Goal: Find specific page/section: Find specific page/section

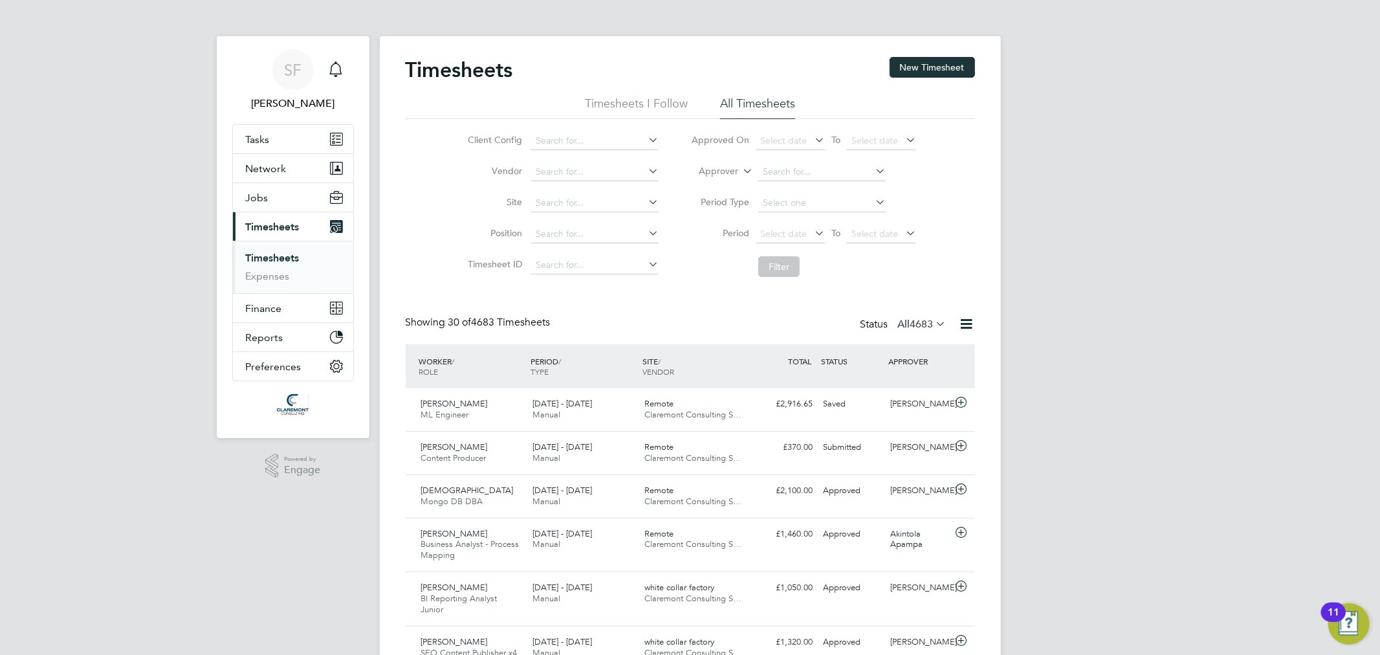
click at [282, 222] on span "Timesheets" at bounding box center [273, 227] width 54 height 12
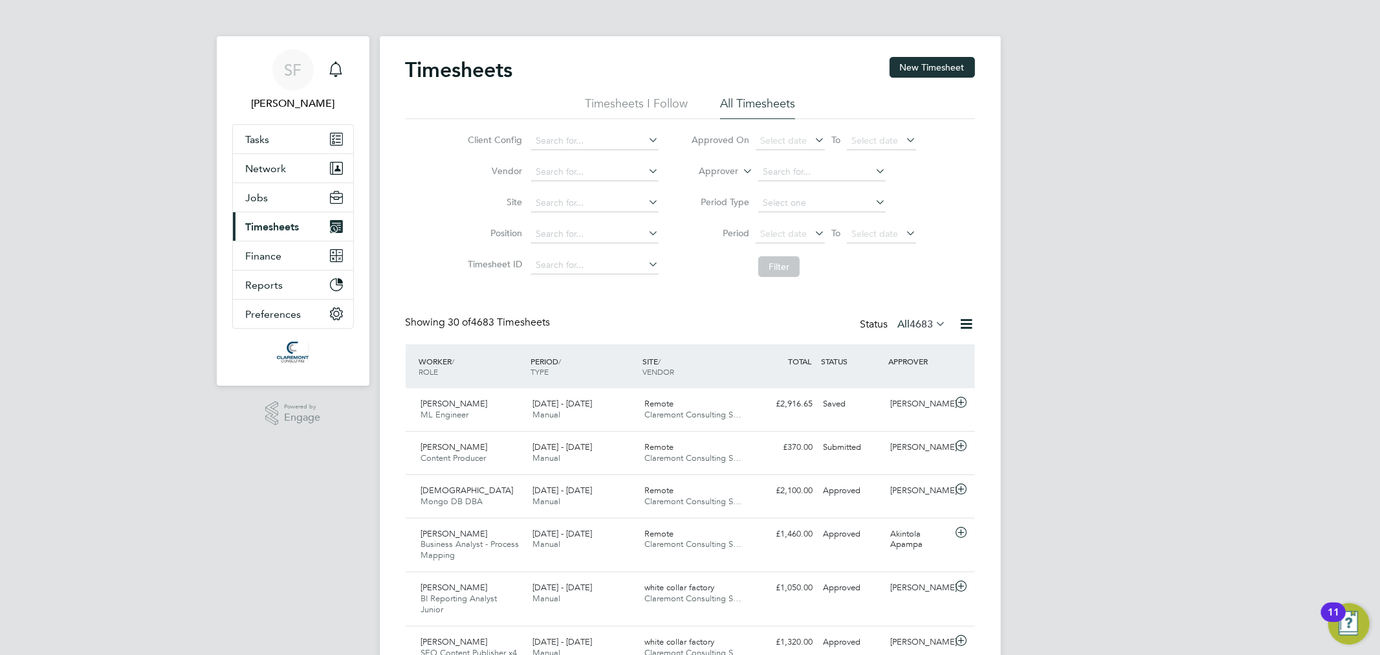
click at [282, 222] on span "Timesheets" at bounding box center [273, 227] width 54 height 12
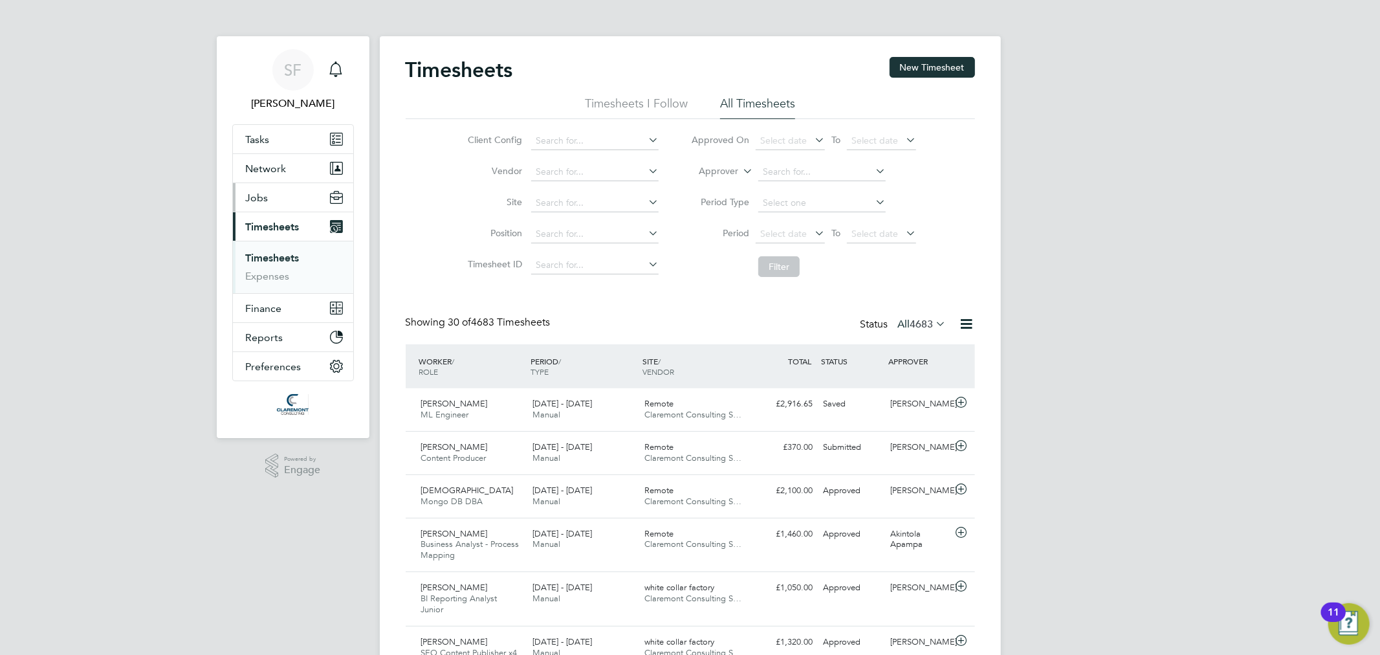
click at [281, 203] on button "Jobs" at bounding box center [293, 197] width 120 height 28
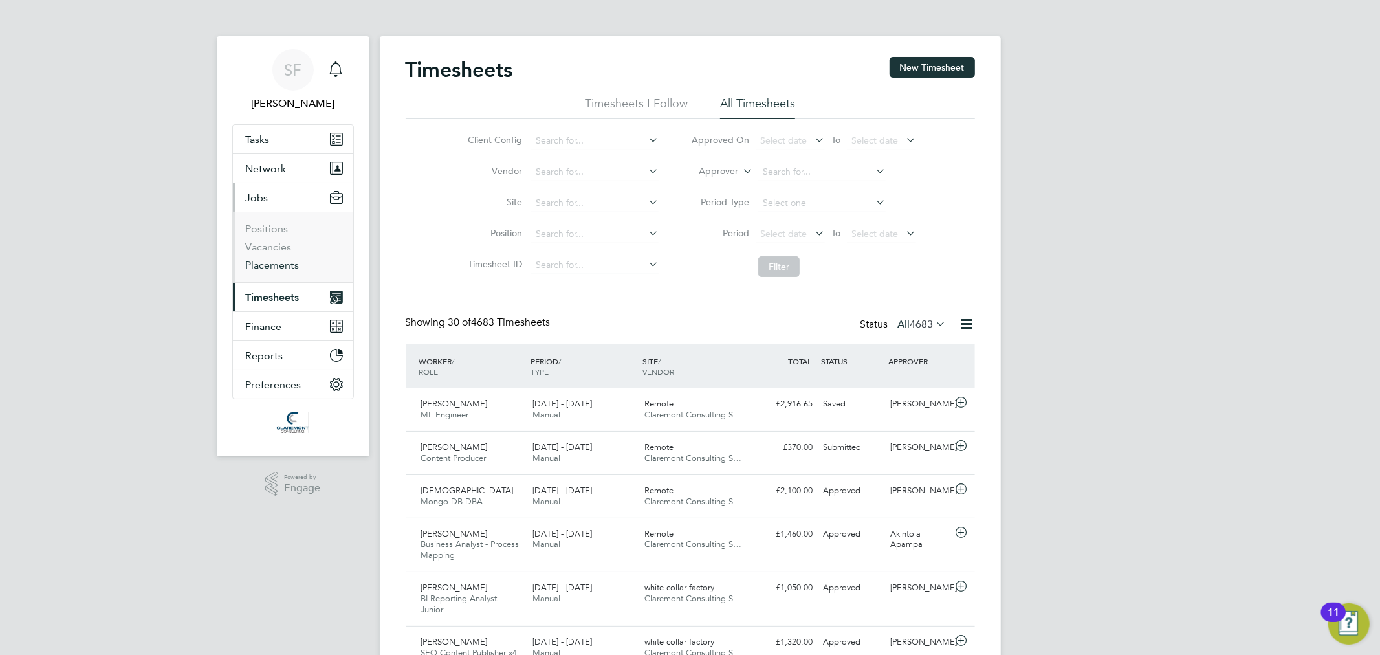
click at [280, 261] on link "Placements" at bounding box center [273, 265] width 54 height 12
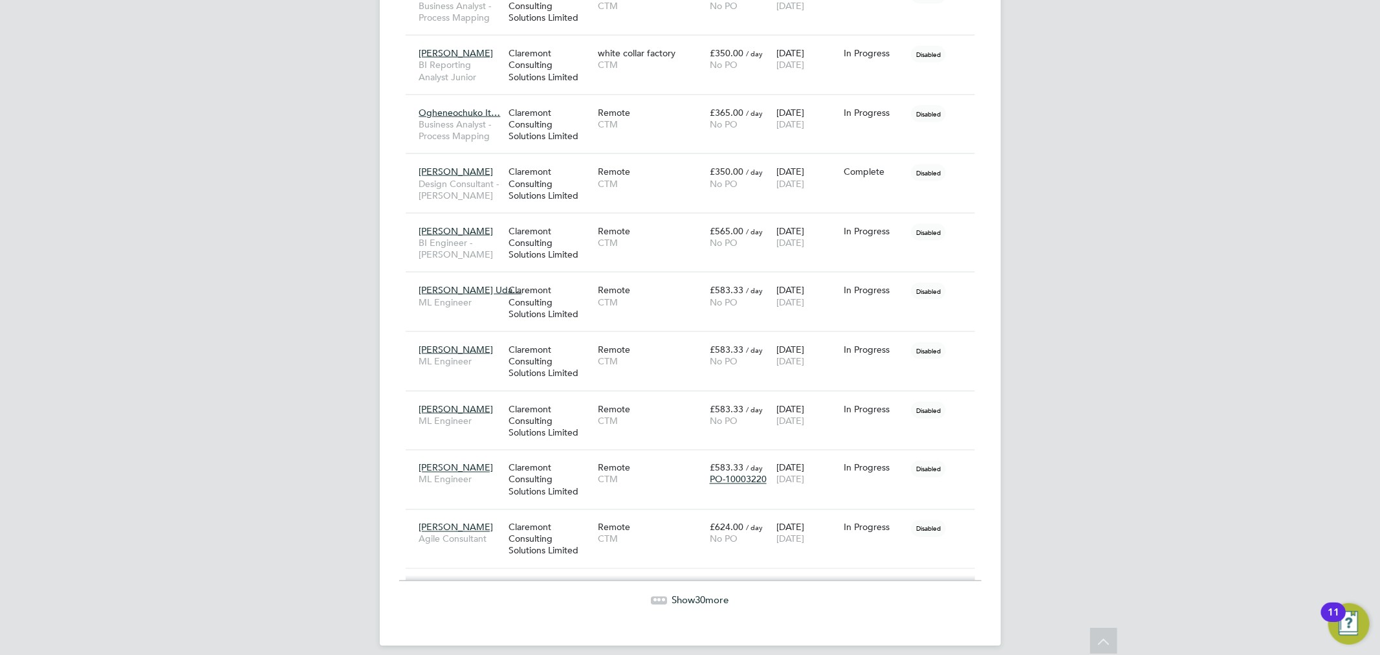
click at [662, 597] on icon at bounding box center [663, 599] width 4 height 4
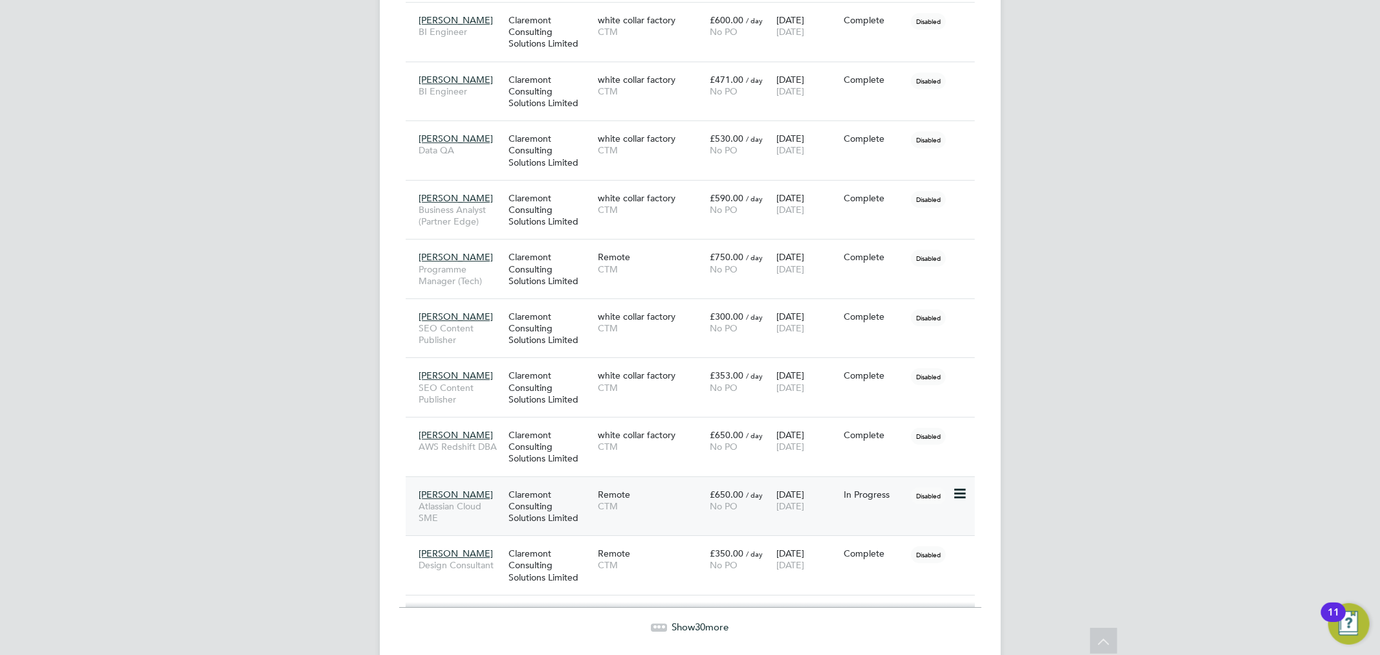
click at [610, 489] on span "Remote" at bounding box center [614, 495] width 32 height 12
